Goal: Task Accomplishment & Management: Use online tool/utility

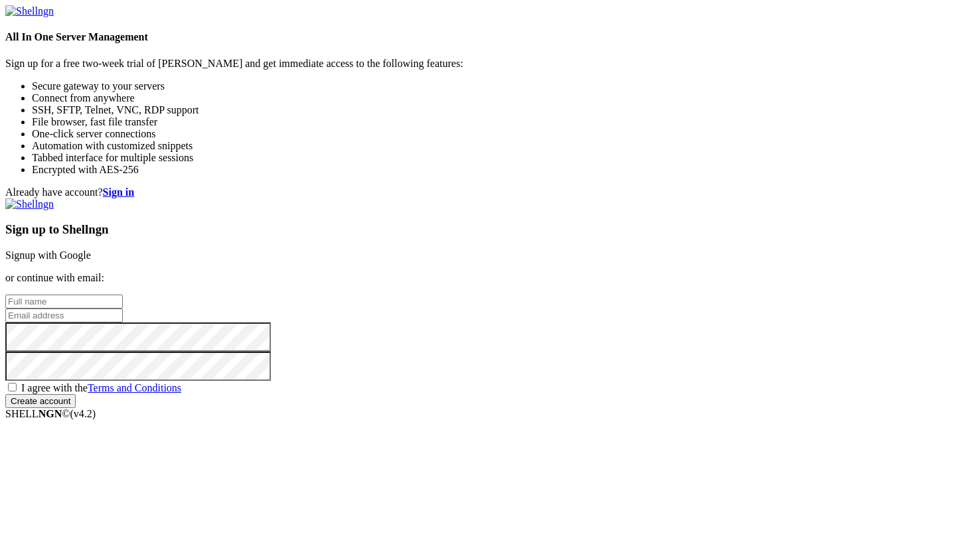
click at [91, 250] on link "Signup with Google" at bounding box center [48, 255] width 86 height 11
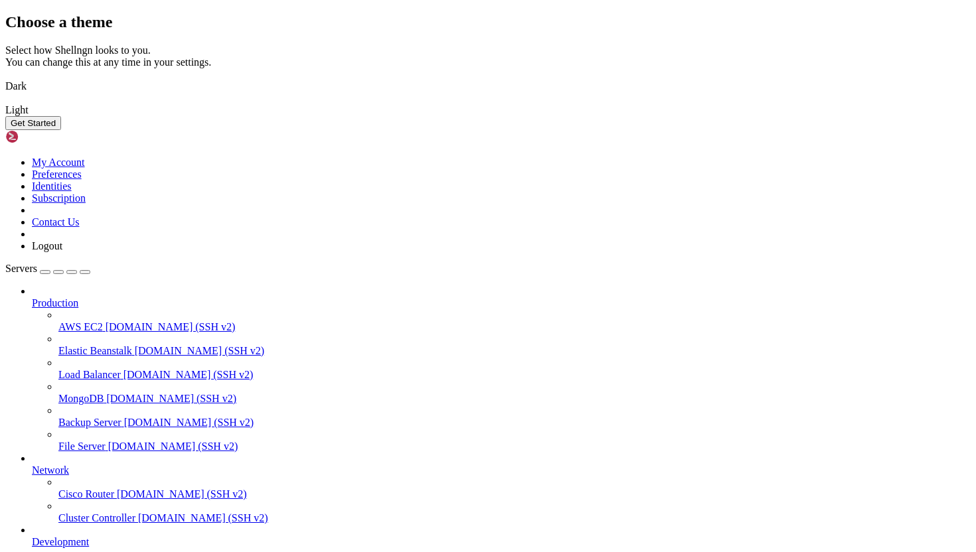
click at [5, 78] on img at bounding box center [5, 78] width 0 height 0
click at [61, 130] on button "Get Started" at bounding box center [33, 123] width 56 height 14
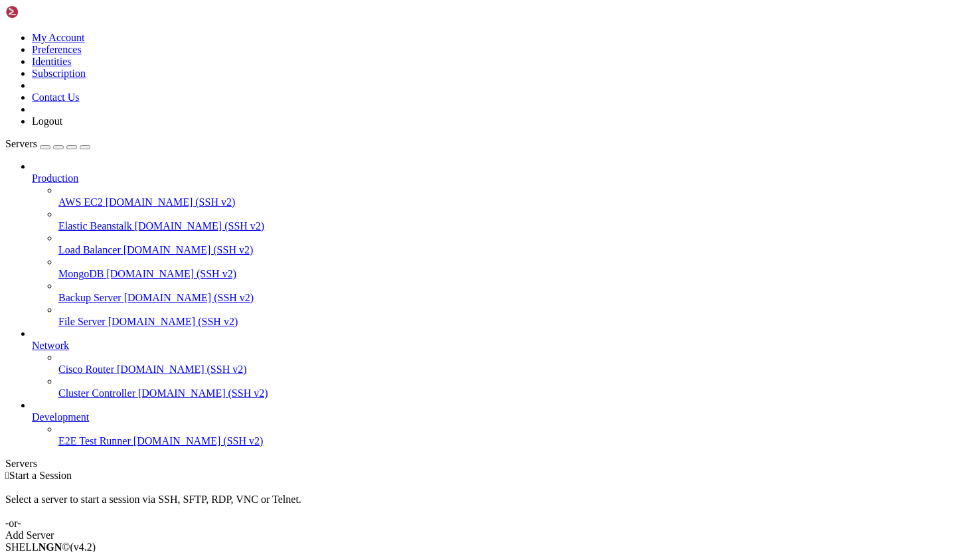
click at [106, 196] on span "[DOMAIN_NAME] (SSH v2)" at bounding box center [171, 201] width 130 height 11
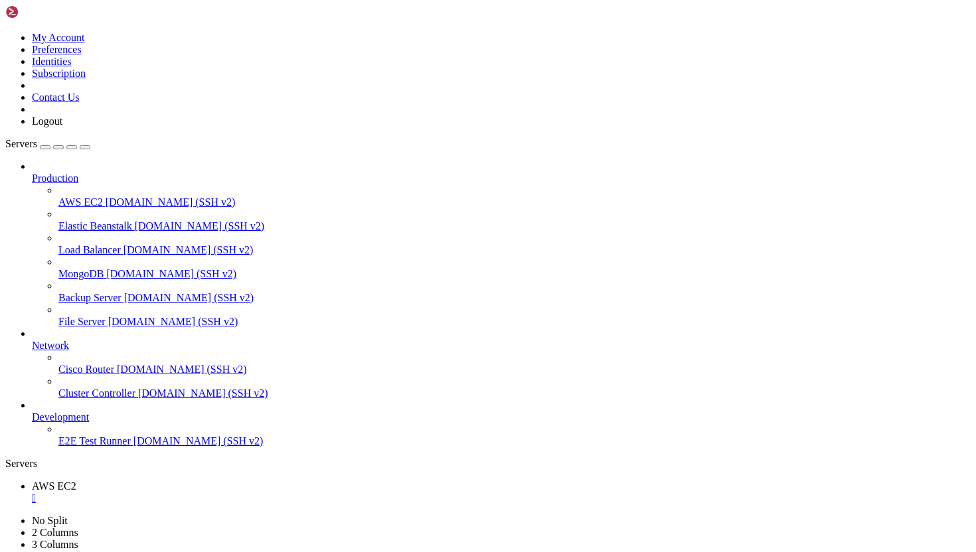
drag, startPoint x: 46, startPoint y: 964, endPoint x: 23, endPoint y: 704, distance: 261.2
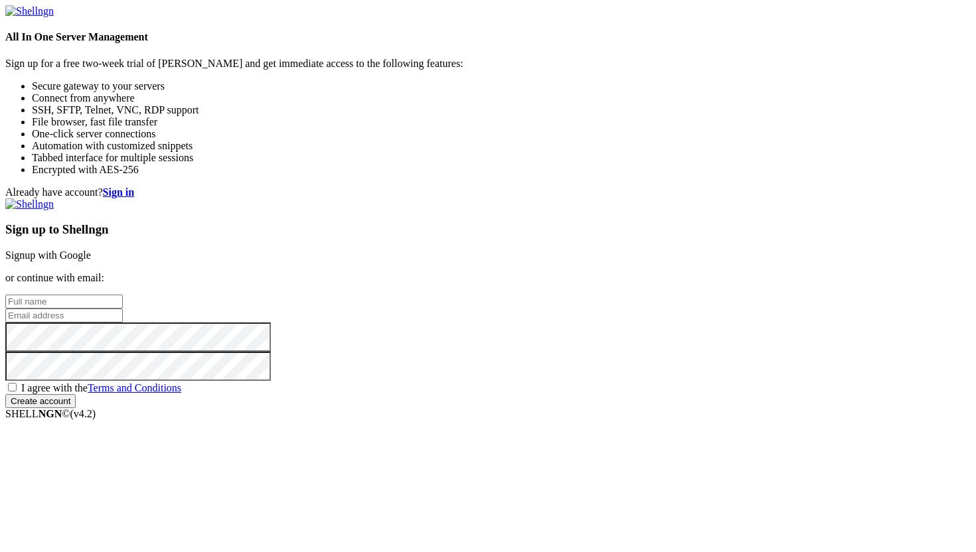
click at [91, 250] on link "Signup with Google" at bounding box center [48, 255] width 86 height 11
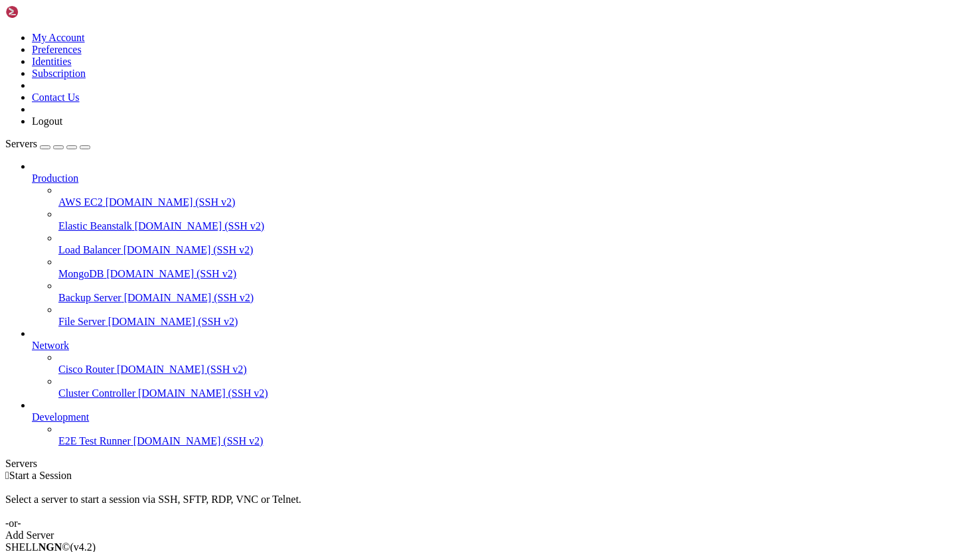
click at [590, 530] on div "Add Server" at bounding box center [487, 536] width 965 height 12
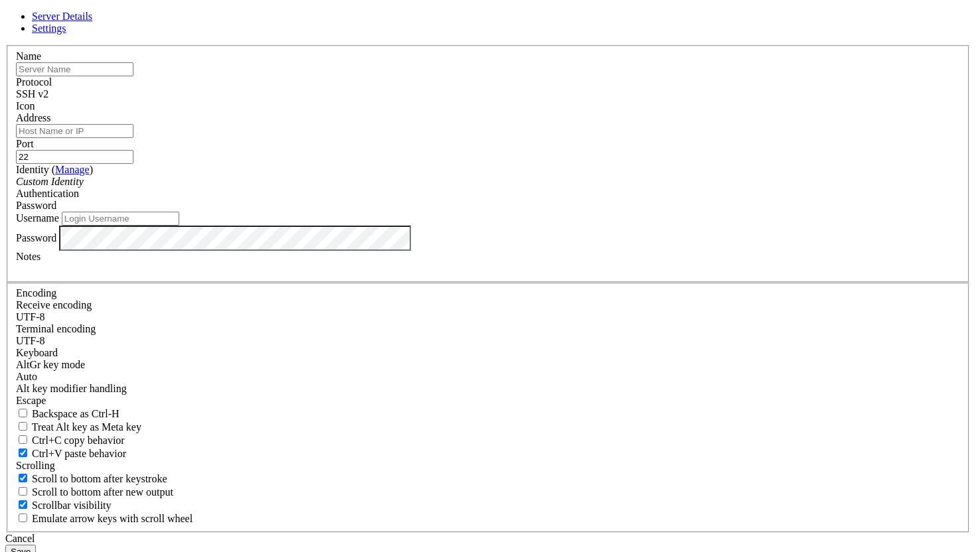
click at [133, 76] on input "text" at bounding box center [74, 69] width 117 height 14
type input "admin"
click at [133, 138] on input "Address" at bounding box center [74, 131] width 117 height 14
type input "admin"
click at [425, 188] on div "Custom Identity" at bounding box center [488, 182] width 944 height 12
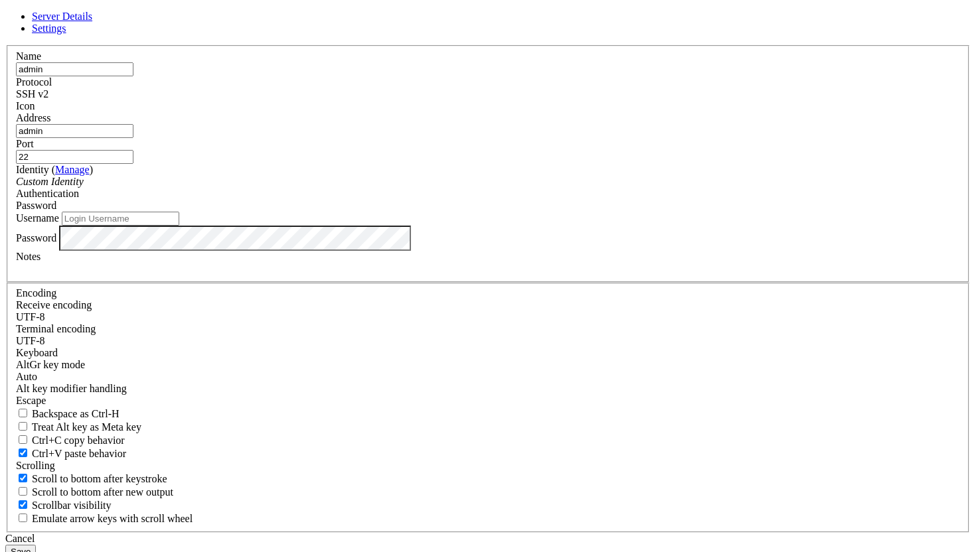
click at [179, 226] on input "Username" at bounding box center [120, 219] width 117 height 14
type input "admin"
click at [379, 275] on div at bounding box center [488, 269] width 944 height 12
click at [36, 545] on button "Save" at bounding box center [20, 552] width 31 height 14
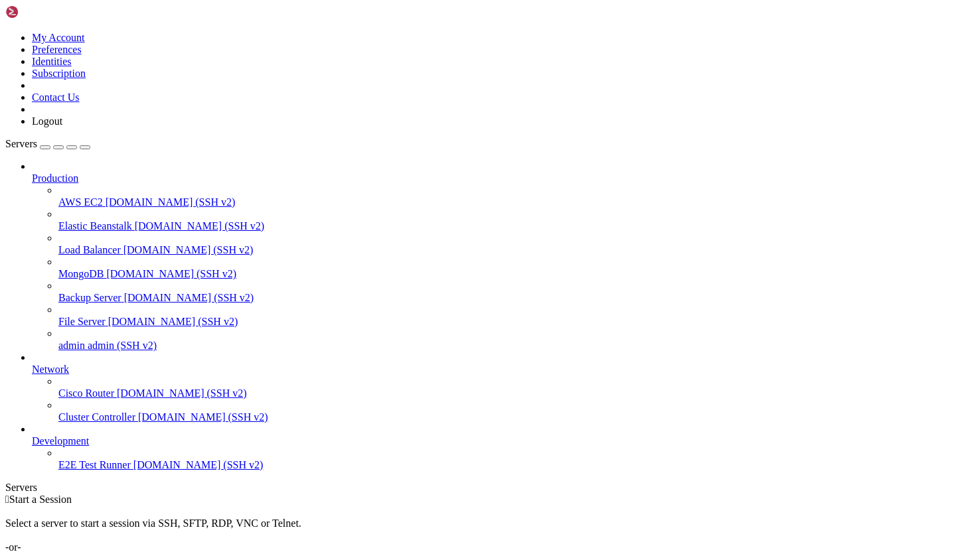
click at [563, 552] on div "Add Server" at bounding box center [487, 560] width 965 height 12
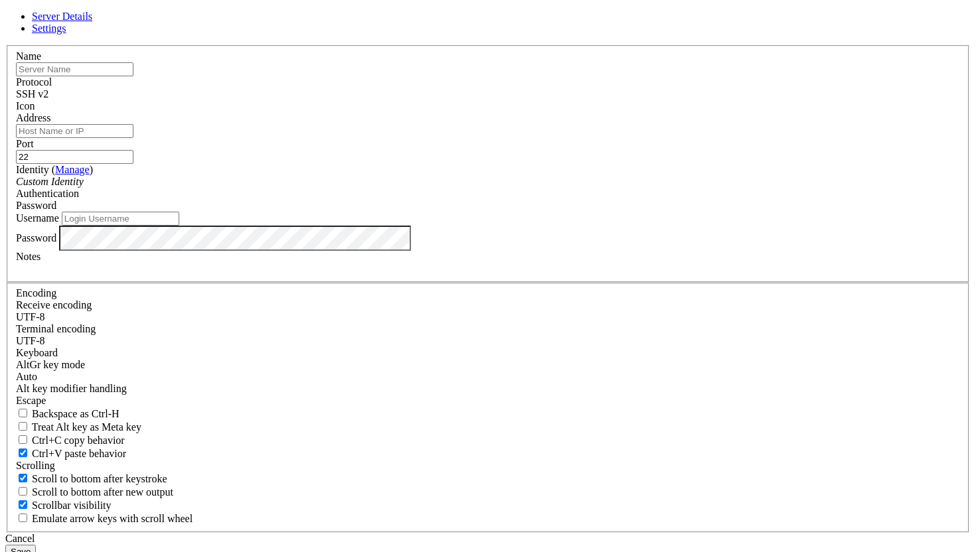
click at [588, 533] on div "Cancel" at bounding box center [487, 539] width 965 height 12
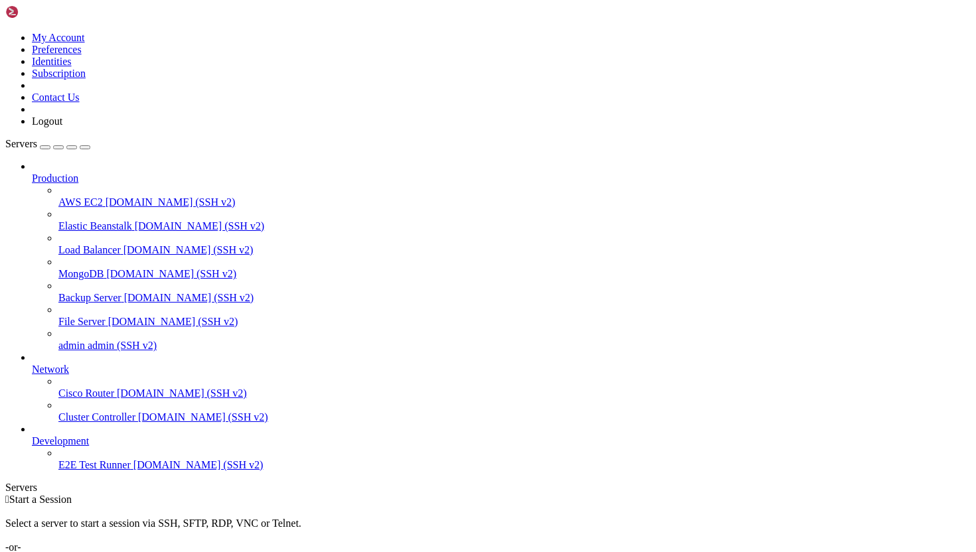
click at [96, 196] on span "AWS EC2" at bounding box center [80, 201] width 44 height 11
click at [99, 196] on span "AWS EC2" at bounding box center [80, 201] width 44 height 11
click at [592, 552] on div "Add Server" at bounding box center [487, 560] width 965 height 12
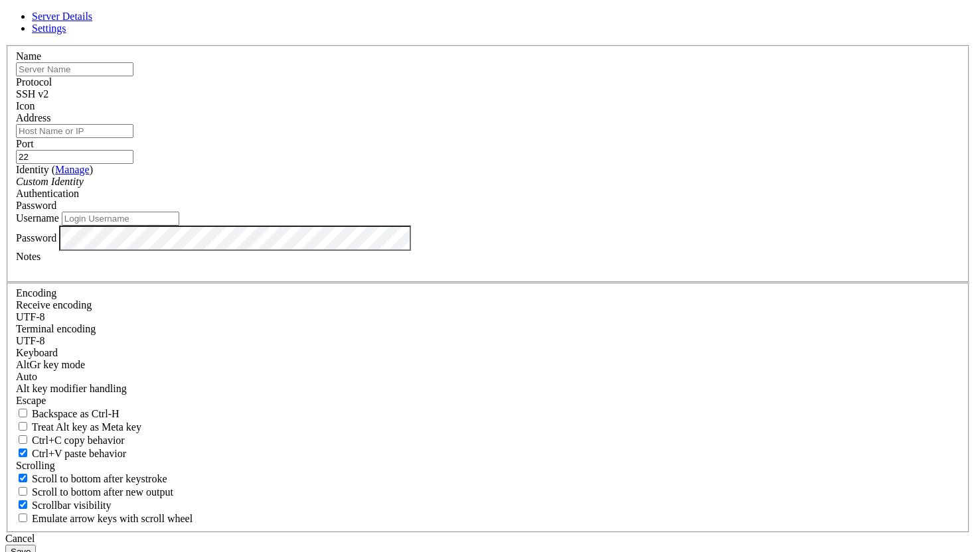
click at [567, 533] on div "Cancel" at bounding box center [487, 539] width 965 height 12
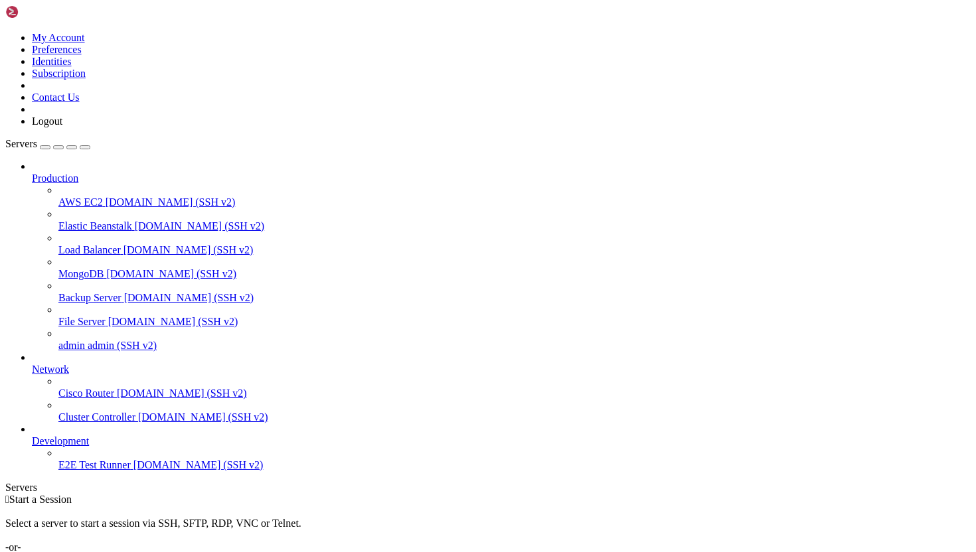
click at [86, 196] on span "AWS EC2" at bounding box center [80, 201] width 44 height 11
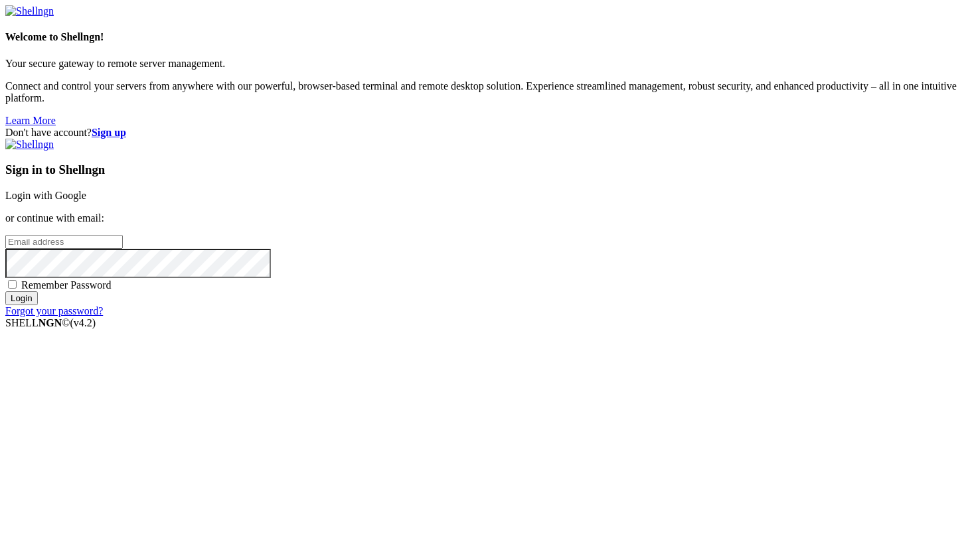
click at [86, 201] on link "Login with Google" at bounding box center [45, 195] width 81 height 11
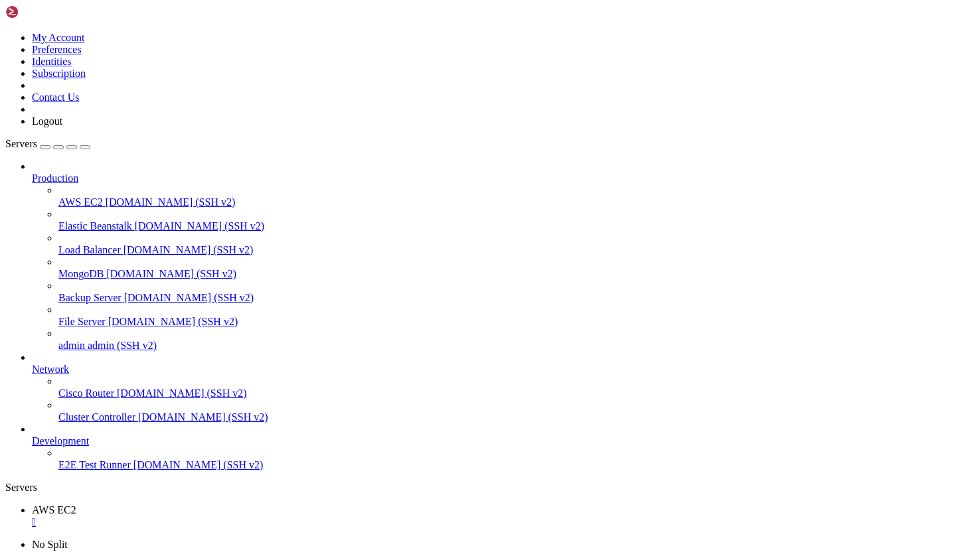
click at [119, 220] on span "Elastic Beanstalk" at bounding box center [95, 225] width 74 height 11
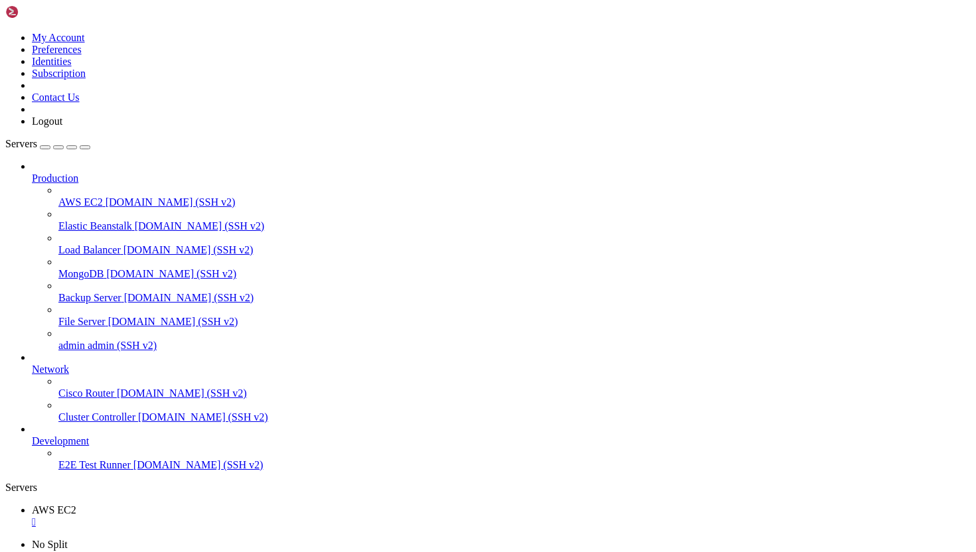
click at [119, 220] on span "Elastic Beanstalk" at bounding box center [95, 225] width 74 height 11
click at [99, 268] on span "MongoDB" at bounding box center [80, 273] width 45 height 11
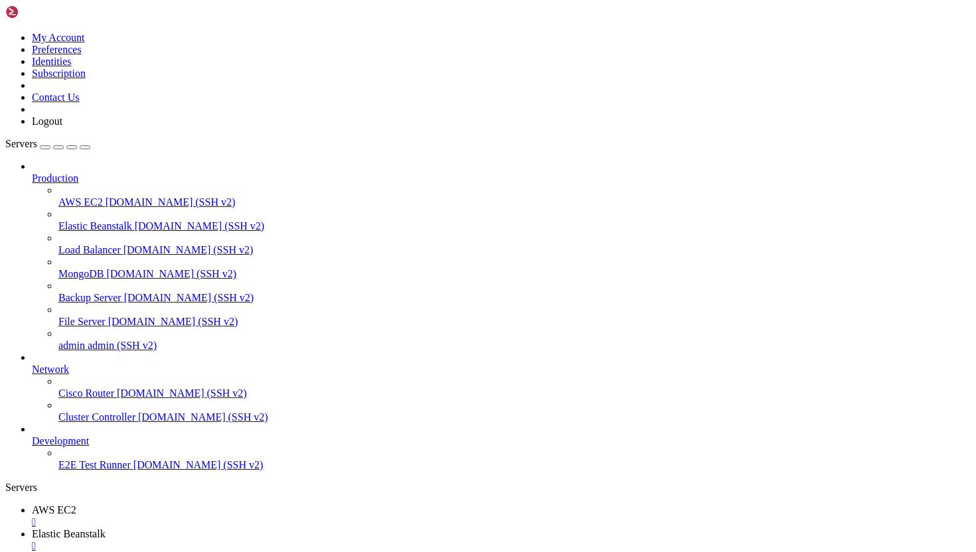
drag, startPoint x: 54, startPoint y: 1323, endPoint x: 52, endPoint y: 1172, distance: 150.7
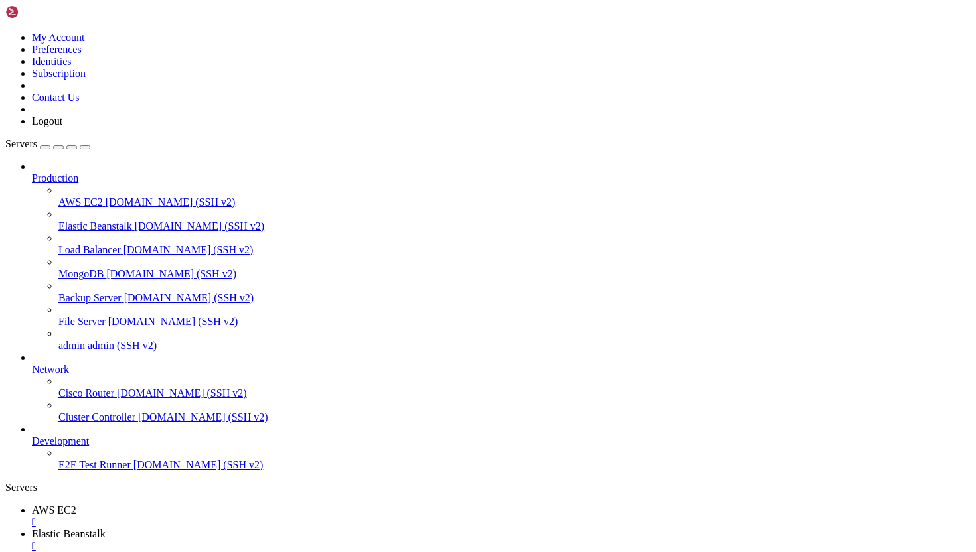
click at [124, 292] on span "[DOMAIN_NAME] (SSH v2)" at bounding box center [189, 297] width 130 height 11
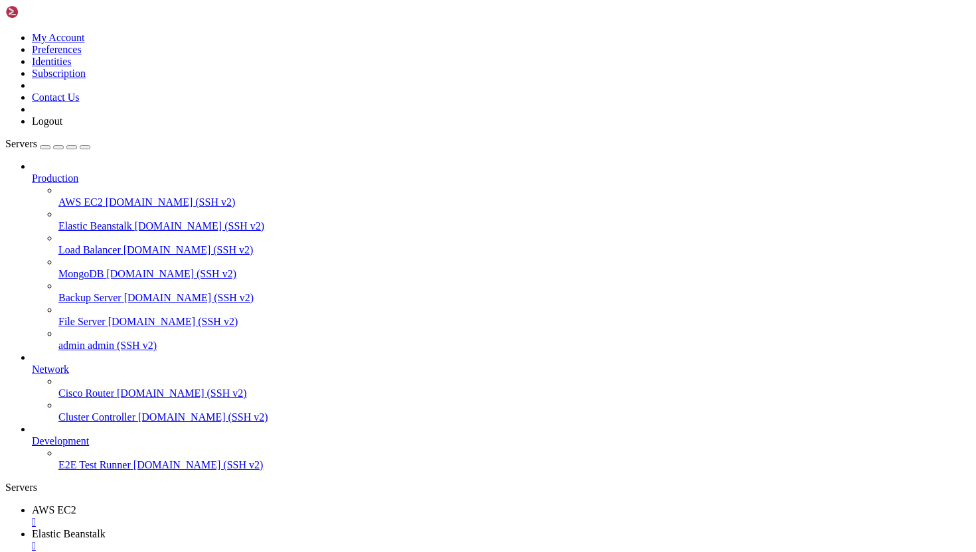
click at [360, 540] on div "" at bounding box center [501, 546] width 938 height 12
click at [32, 173] on icon at bounding box center [32, 173] width 0 height 0
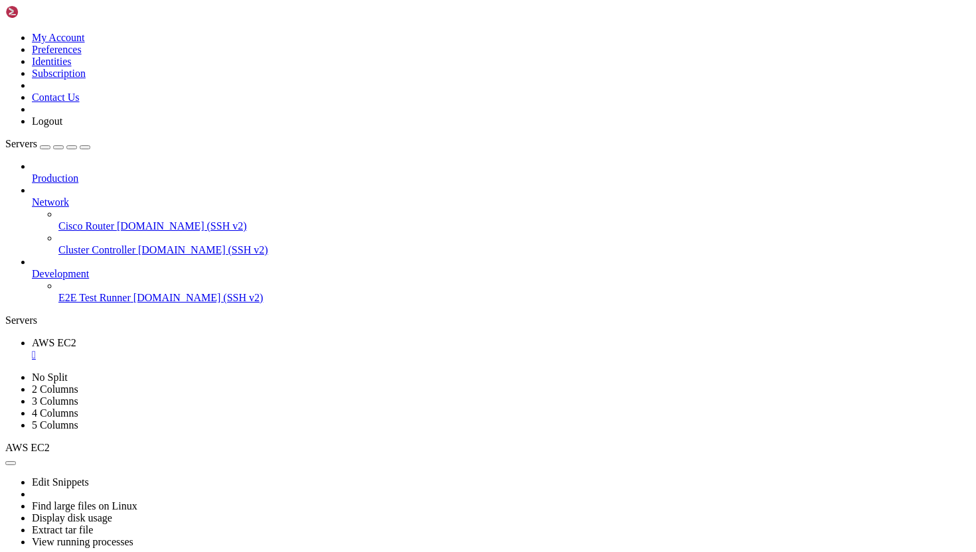
click at [78, 173] on span "Production" at bounding box center [55, 178] width 46 height 11
click at [32, 173] on icon at bounding box center [32, 173] width 0 height 0
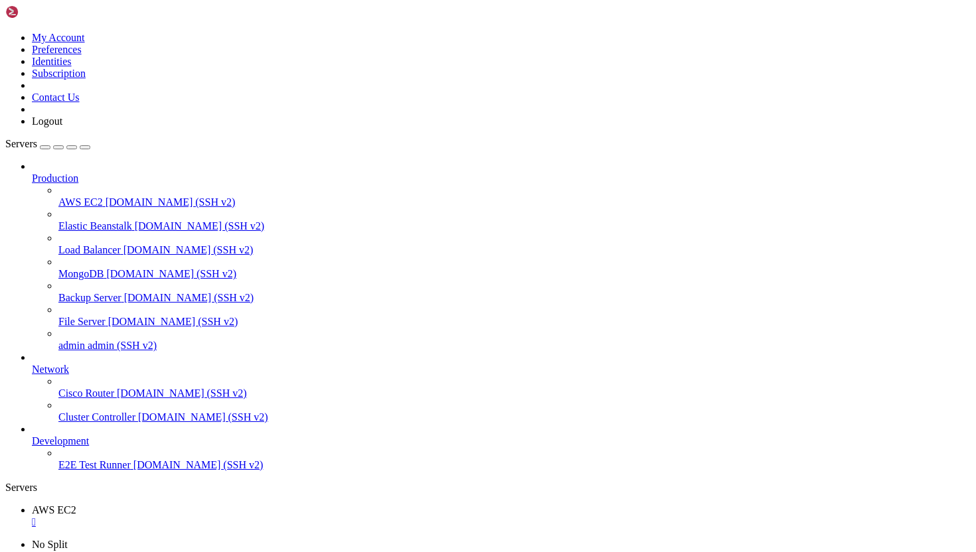
click at [58, 147] on div "button" at bounding box center [58, 147] width 0 height 0
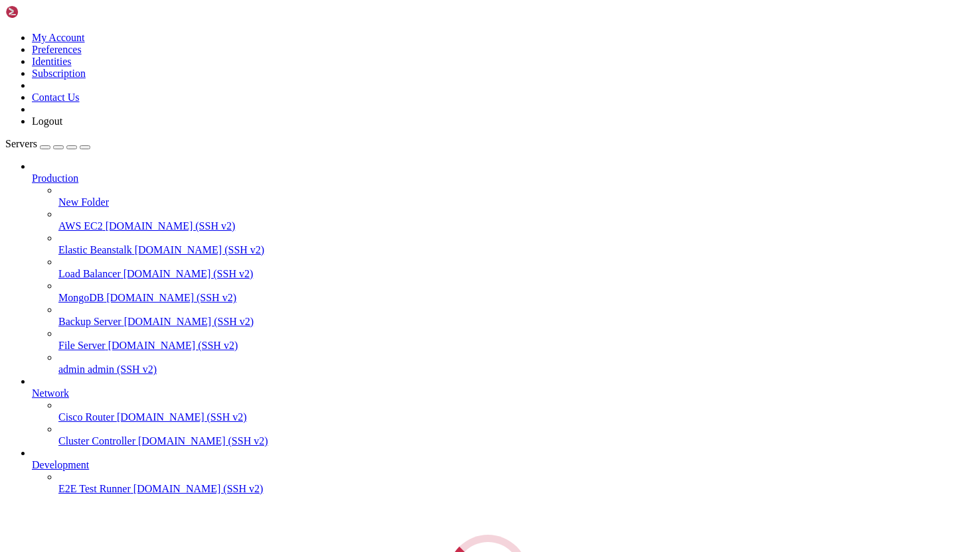
click at [84, 138] on div "Servers Production New Folder AWS EC2 demo.shellngn.com (SSH v2) Elastic Beanst…" at bounding box center [487, 377] width 965 height 478
click at [5, 32] on icon at bounding box center [5, 32] width 0 height 0
click at [32, 173] on icon at bounding box center [32, 173] width 0 height 0
click at [56, 173] on span "Production" at bounding box center [55, 178] width 46 height 11
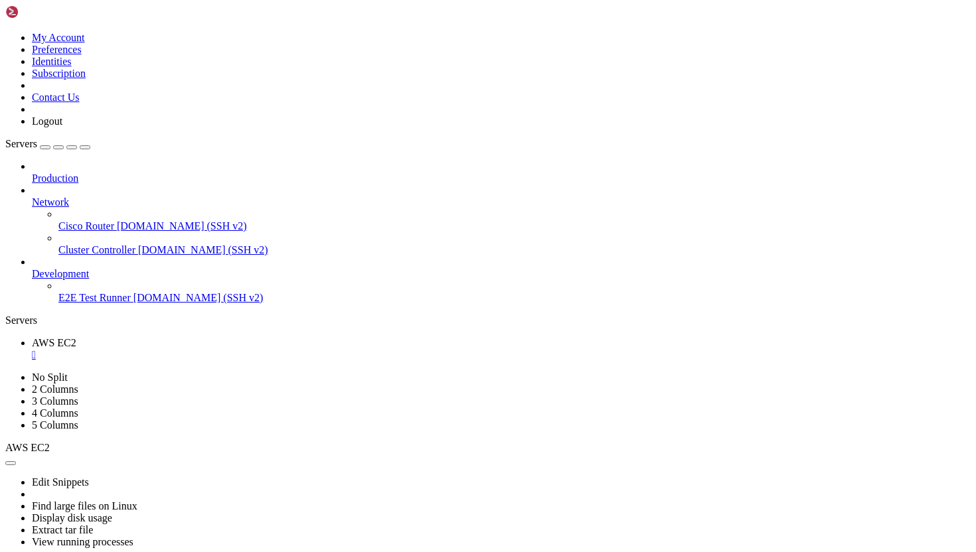
click at [100, 244] on span "Cluster Controller" at bounding box center [96, 249] width 77 height 11
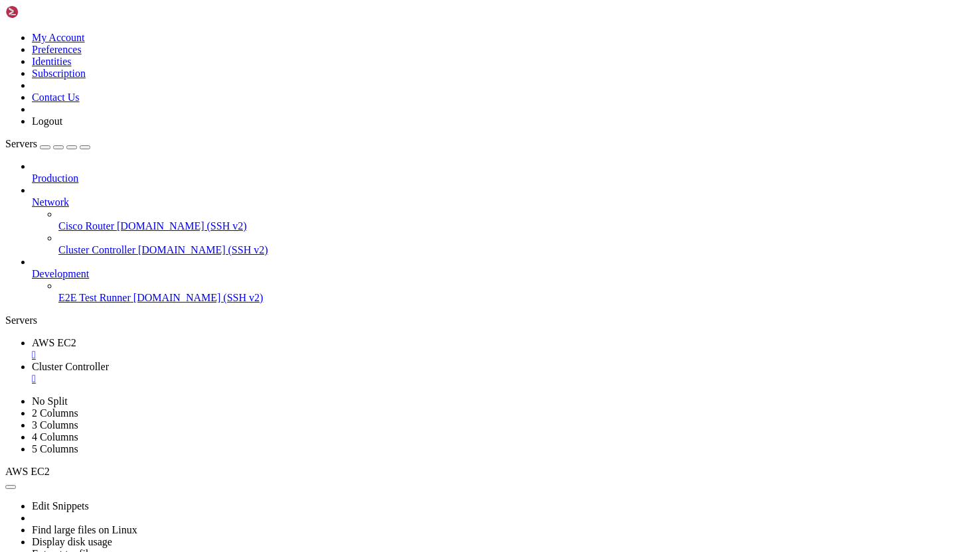
drag, startPoint x: 58, startPoint y: 976, endPoint x: -5, endPoint y: 723, distance: 261.1
click at [361, 373] on div "" at bounding box center [501, 379] width 938 height 12
